Goal: Task Accomplishment & Management: Use online tool/utility

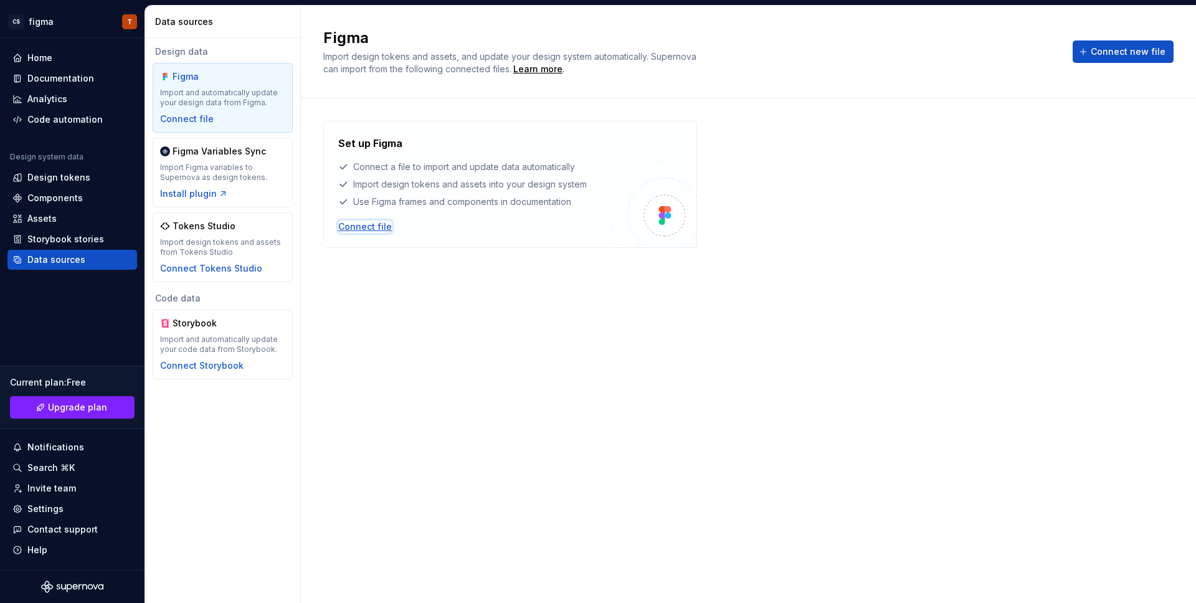
click at [352, 222] on div "Connect file" at bounding box center [365, 226] width 54 height 12
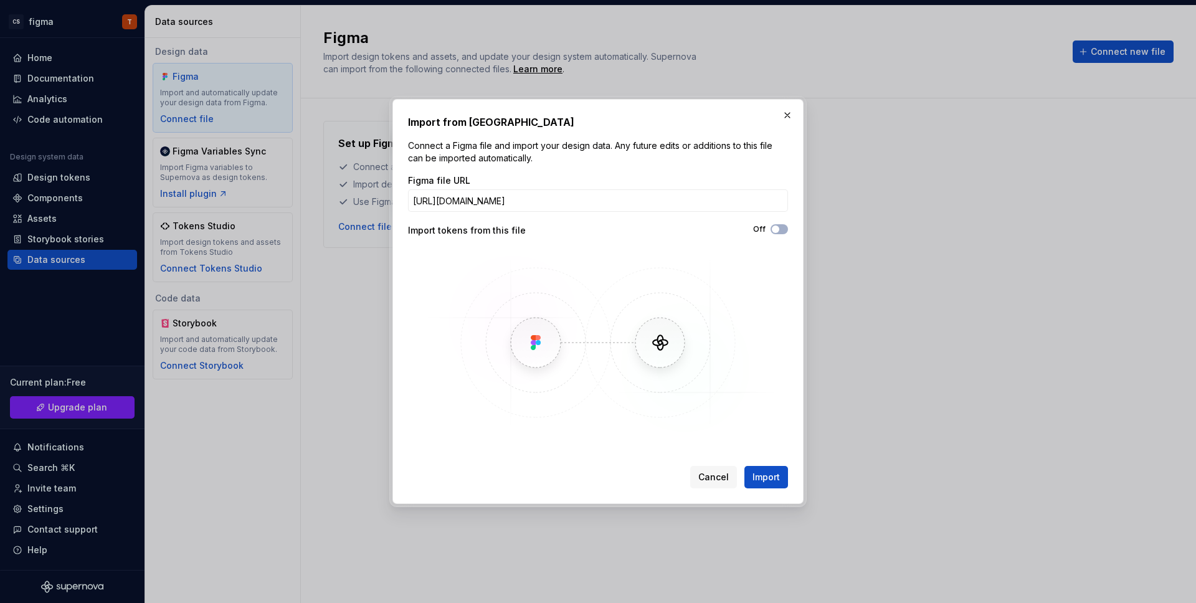
scroll to position [0, 130]
type input "[URL][DOMAIN_NAME]"
click at [449, 471] on div "Cancel Import" at bounding box center [598, 474] width 380 height 27
click at [774, 228] on span "button" at bounding box center [775, 228] width 7 height 7
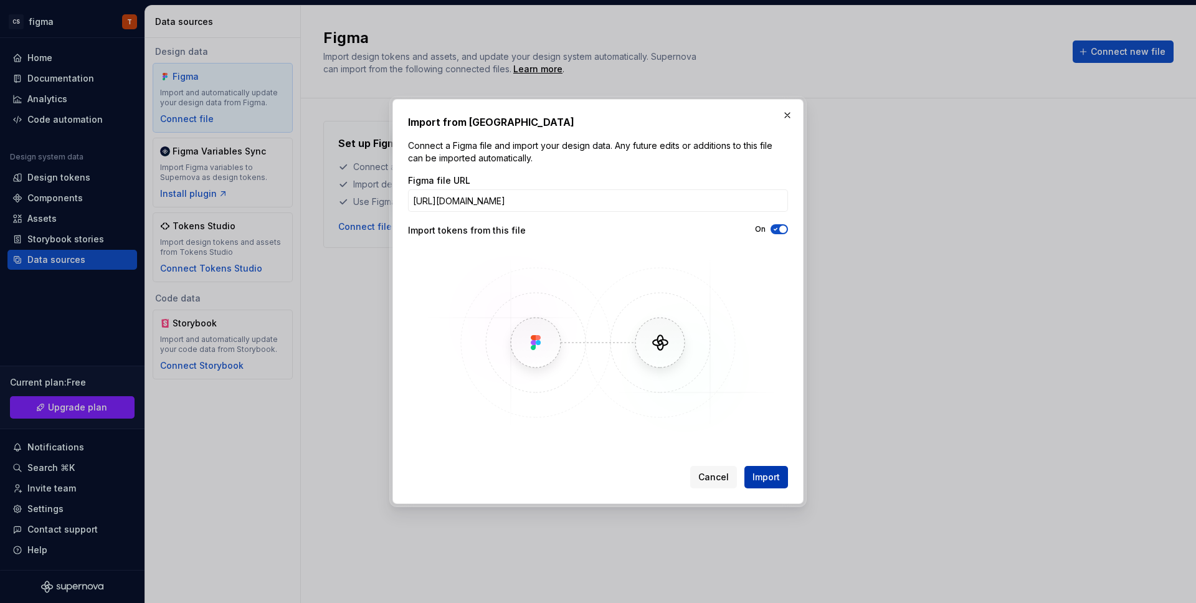
click at [776, 473] on span "Import" at bounding box center [765, 477] width 27 height 12
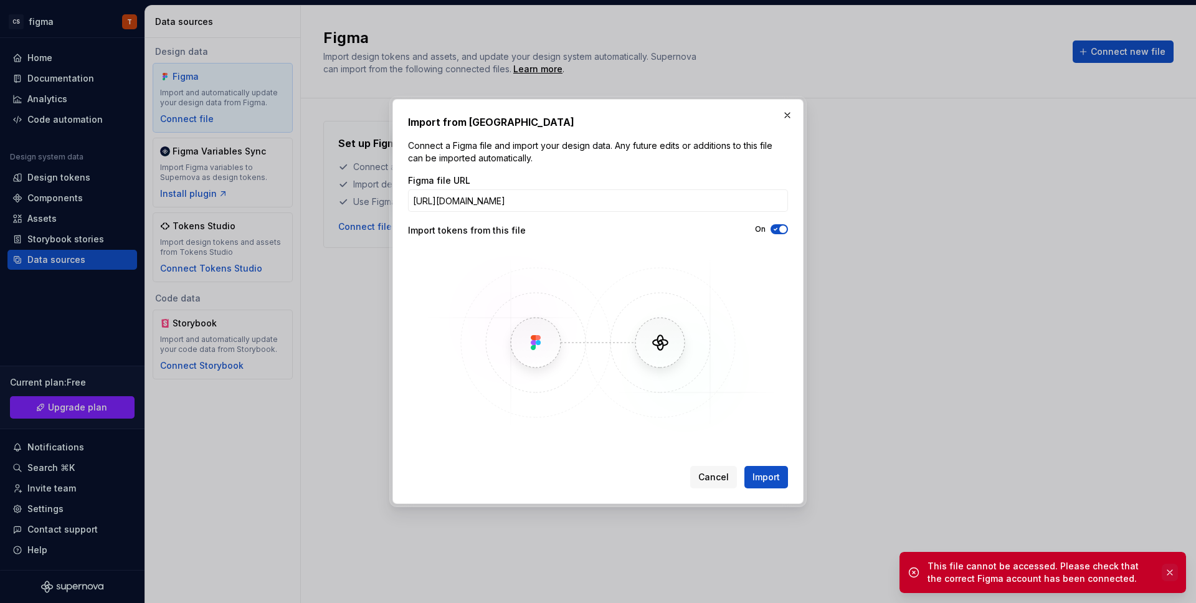
click at [1166, 575] on button "button" at bounding box center [1170, 572] width 16 height 17
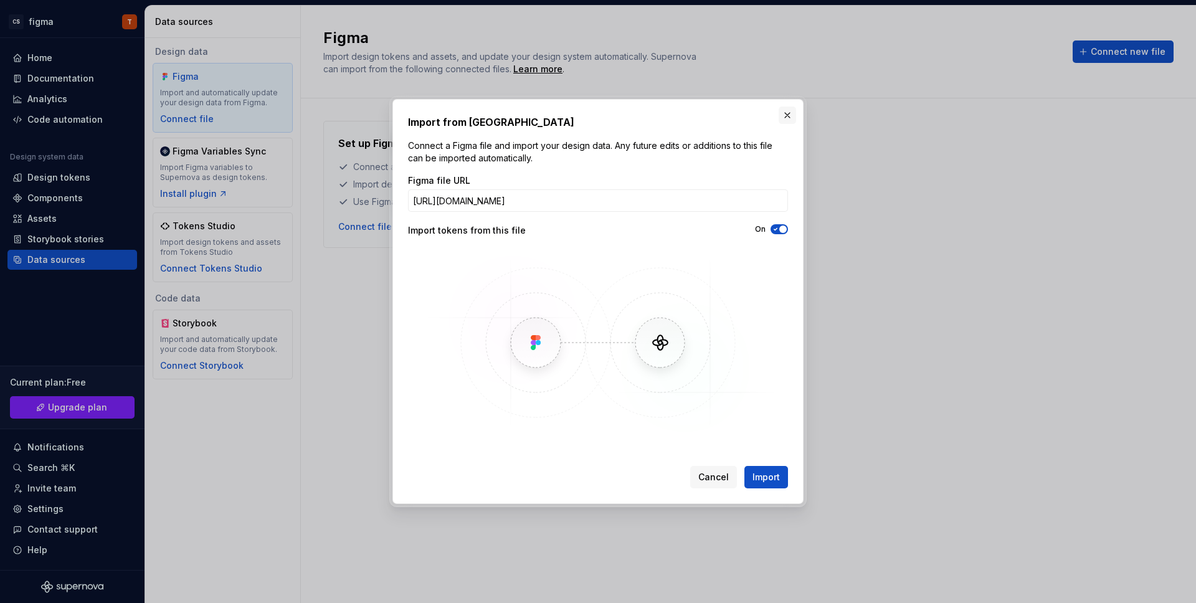
click at [790, 116] on button "button" at bounding box center [787, 115] width 17 height 17
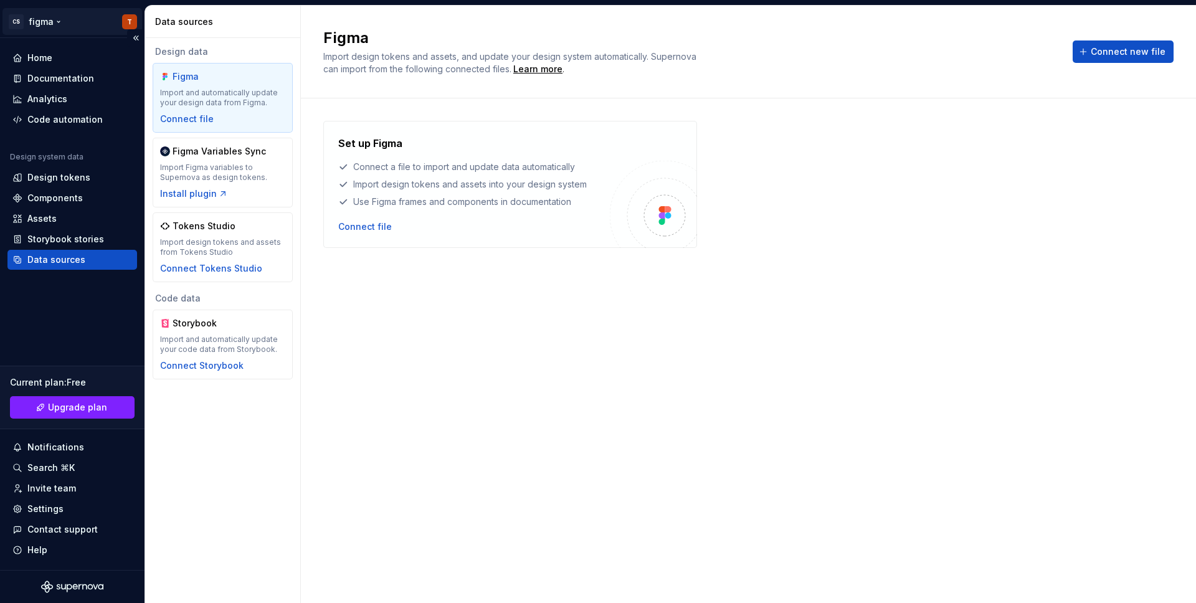
click at [130, 18] on html "CS figma T Home Documentation Analytics Code automation Design system data Desi…" at bounding box center [598, 301] width 1196 height 603
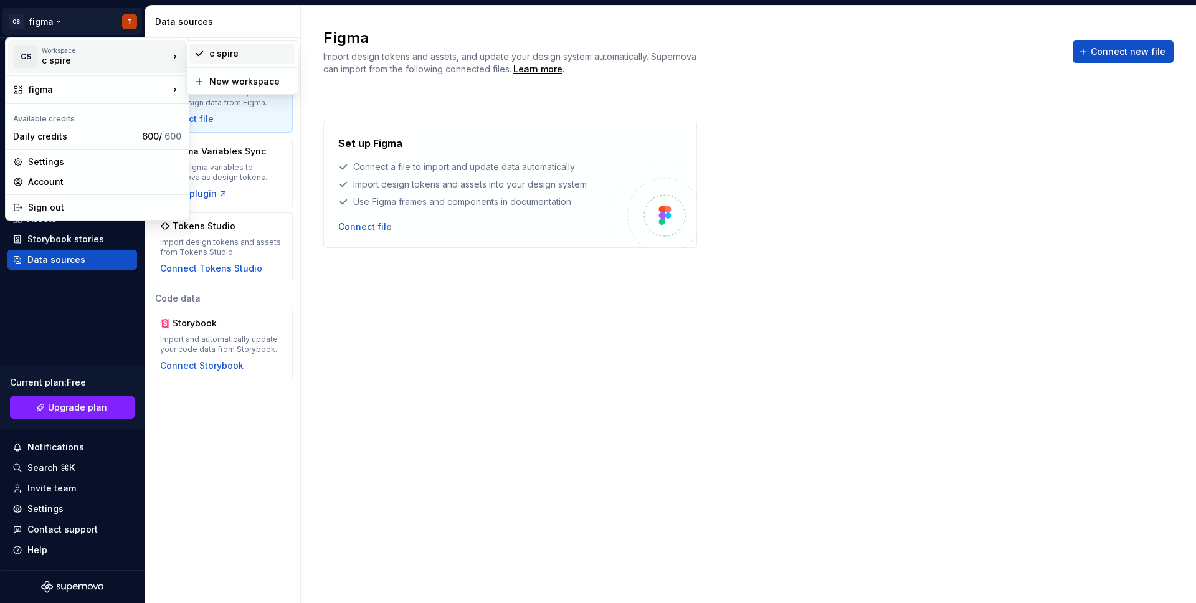
click at [230, 60] on div "c spire" at bounding box center [242, 54] width 106 height 20
click at [16, 21] on html "CS figma T Home Documentation Analytics Code automation Design system data Desi…" at bounding box center [598, 301] width 1196 height 603
click at [220, 80] on div "New workspace" at bounding box center [249, 81] width 81 height 12
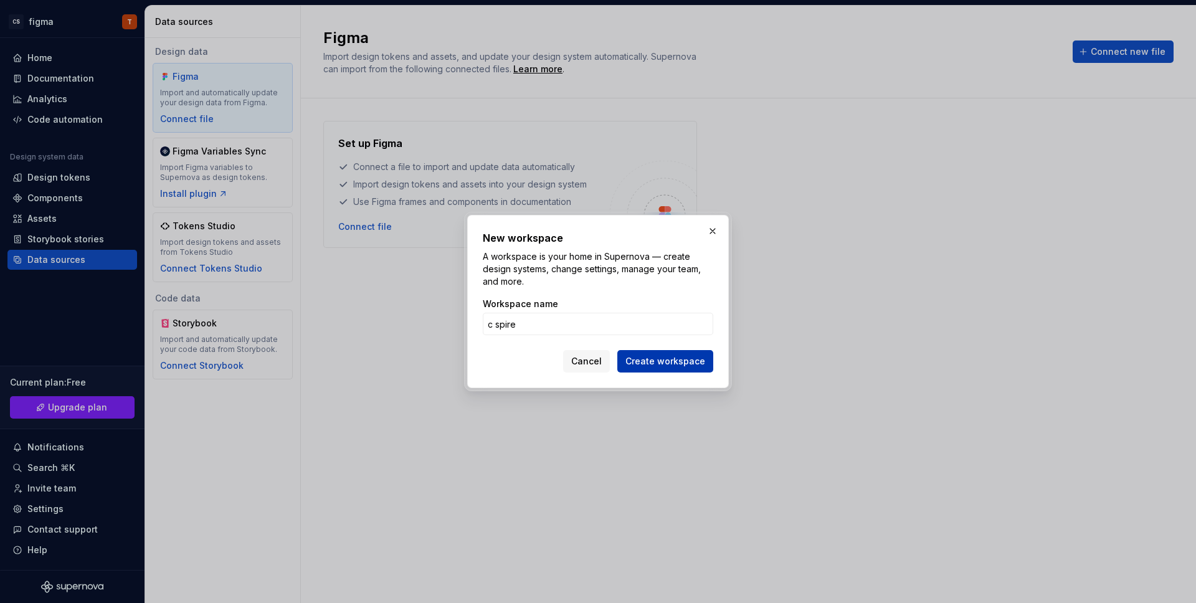
type input "c spire"
click at [651, 360] on span "Create workspace" at bounding box center [665, 361] width 80 height 12
